Goal: Information Seeking & Learning: Learn about a topic

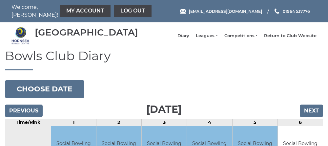
click at [204, 38] on link "Leagues" at bounding box center [207, 36] width 22 height 6
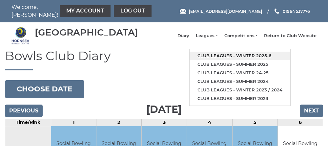
click at [218, 59] on link "Club leagues - Winter 2025-6" at bounding box center [240, 56] width 101 height 9
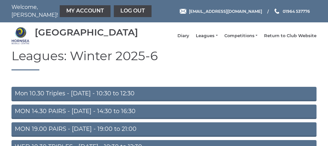
click at [112, 96] on link "Mon 10.30 Triples - Monday - 10:30 to 12:30" at bounding box center [163, 94] width 305 height 14
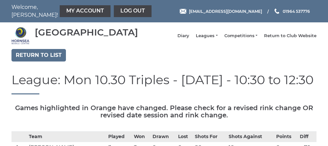
scroll to position [1, 0]
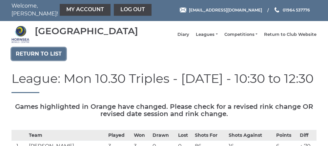
click at [42, 58] on link "Return to list" at bounding box center [38, 54] width 54 height 12
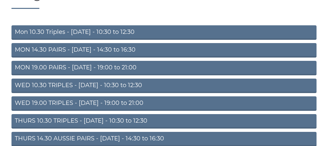
scroll to position [62, 0]
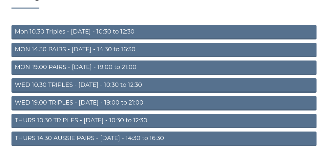
click at [82, 127] on link "THURS 10.30 TRIPLES - Thursday - 10:30 to 12:30" at bounding box center [163, 121] width 305 height 14
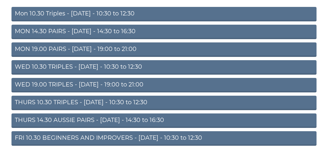
scroll to position [89, 0]
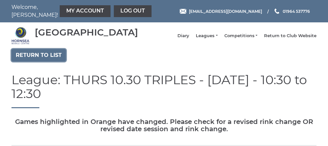
click at [33, 61] on link "Return to list" at bounding box center [38, 55] width 54 height 12
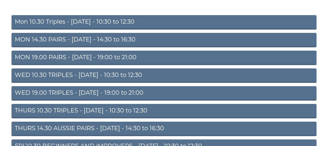
scroll to position [72, 0]
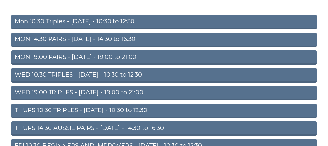
click at [55, 134] on link "THURS 14.30 AUSSIE PAIRS - [DATE] - 14:30 to 16:30" at bounding box center [163, 128] width 305 height 14
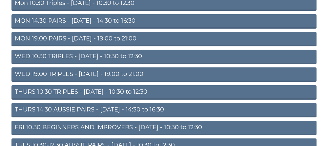
scroll to position [99, 0]
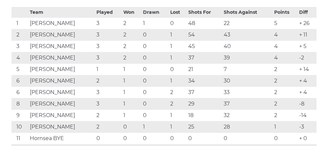
scroll to position [140, 0]
